Goal: Task Accomplishment & Management: Complete application form

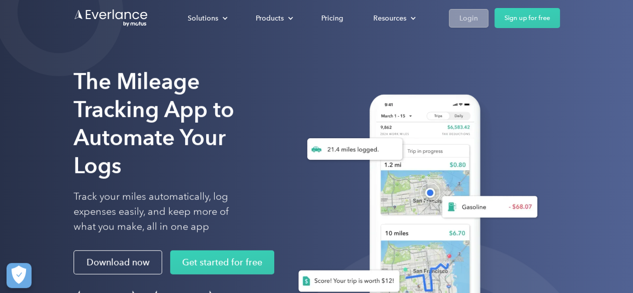
click at [474, 20] on div "Login" at bounding box center [469, 18] width 19 height 13
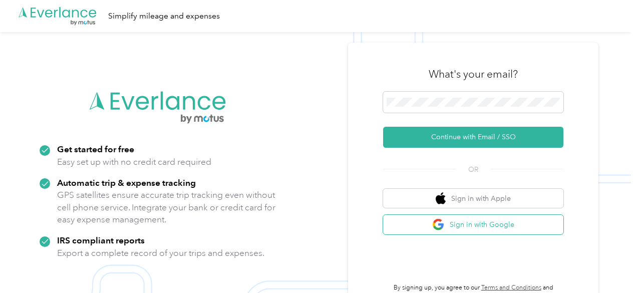
click at [471, 227] on button "Sign in with Google" at bounding box center [473, 225] width 180 height 20
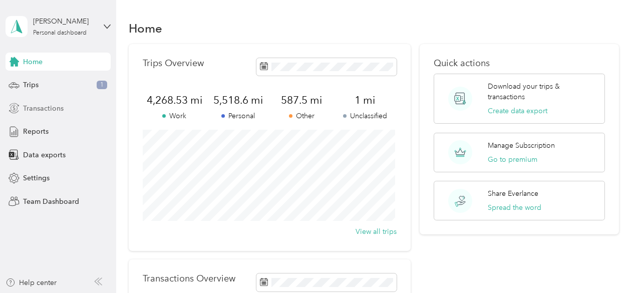
click at [46, 113] on span "Transactions" at bounding box center [43, 108] width 41 height 11
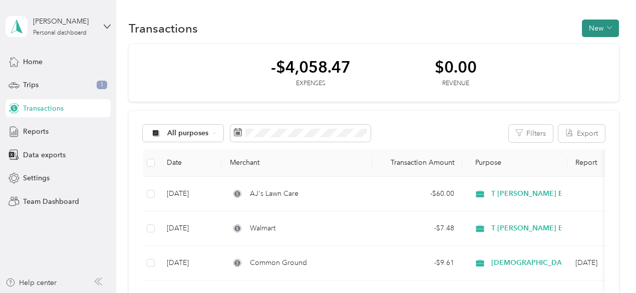
click at [593, 26] on button "New" at bounding box center [600, 29] width 37 height 18
click at [587, 49] on span "Expense" at bounding box center [594, 47] width 27 height 11
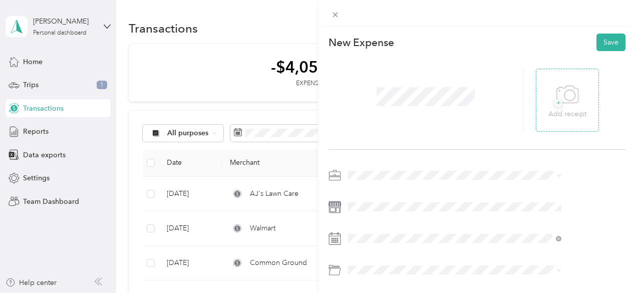
click at [575, 98] on icon at bounding box center [569, 95] width 11 height 11
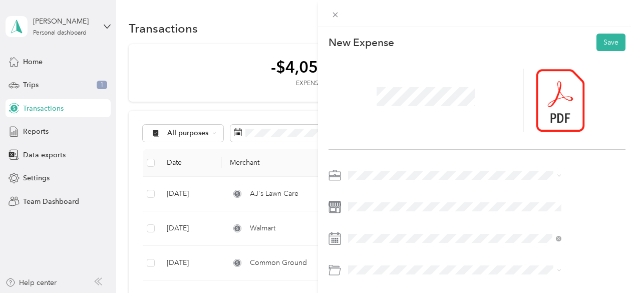
click at [429, 101] on span "Shalom Lutheran Church" at bounding box center [444, 104] width 78 height 9
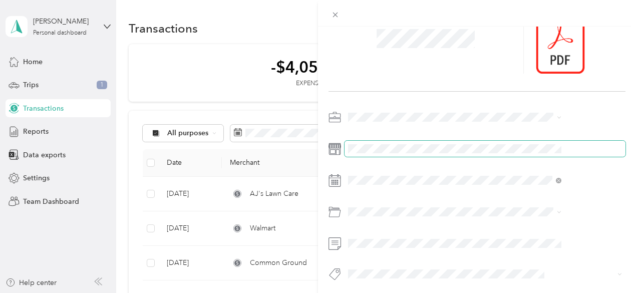
scroll to position [69, 0]
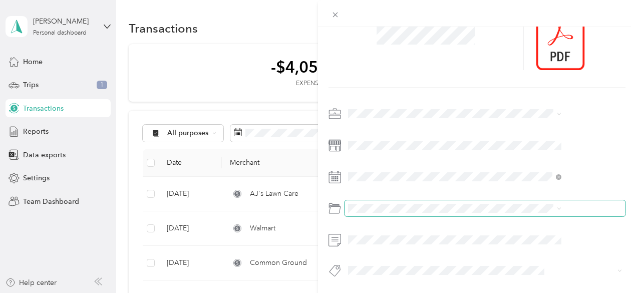
click at [426, 205] on span at bounding box center [485, 208] width 281 height 16
click at [432, 146] on span "Business Meals & Entertainment" at bounding box center [455, 146] width 100 height 9
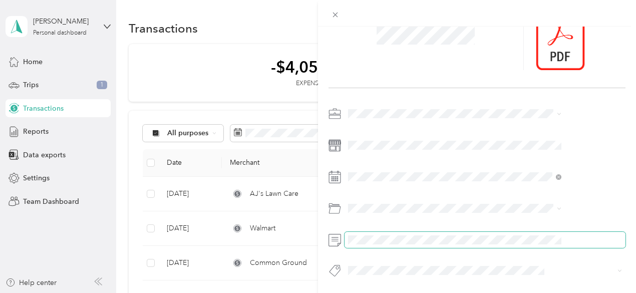
click at [434, 232] on span at bounding box center [485, 240] width 281 height 16
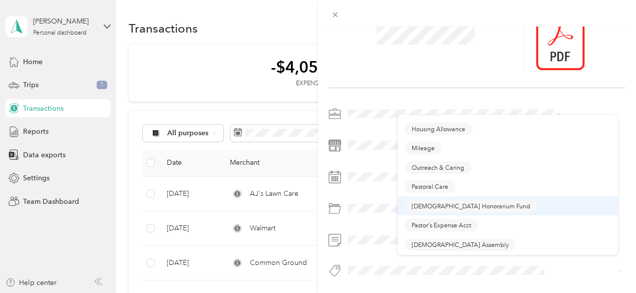
scroll to position [50, 0]
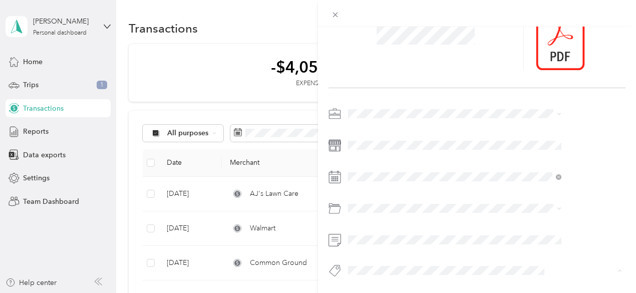
click at [430, 209] on button "Pastor's Expense Acct" at bounding box center [442, 209] width 74 height 13
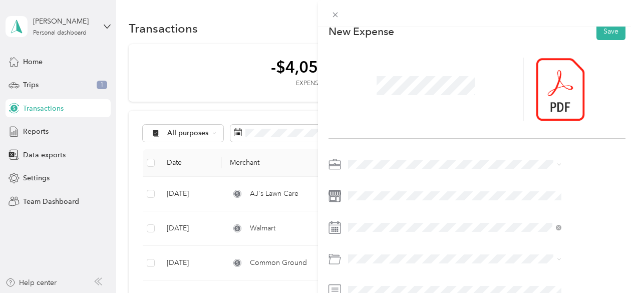
scroll to position [0, 0]
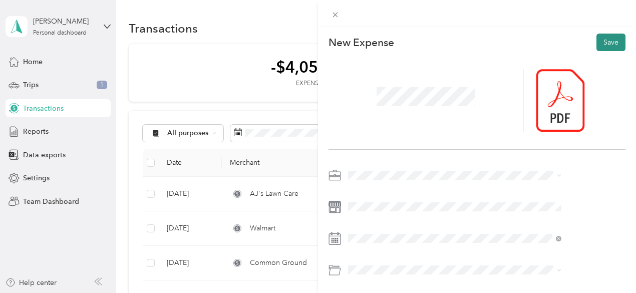
click at [601, 40] on button "Save" at bounding box center [610, 43] width 29 height 18
